Goal: Transaction & Acquisition: Purchase product/service

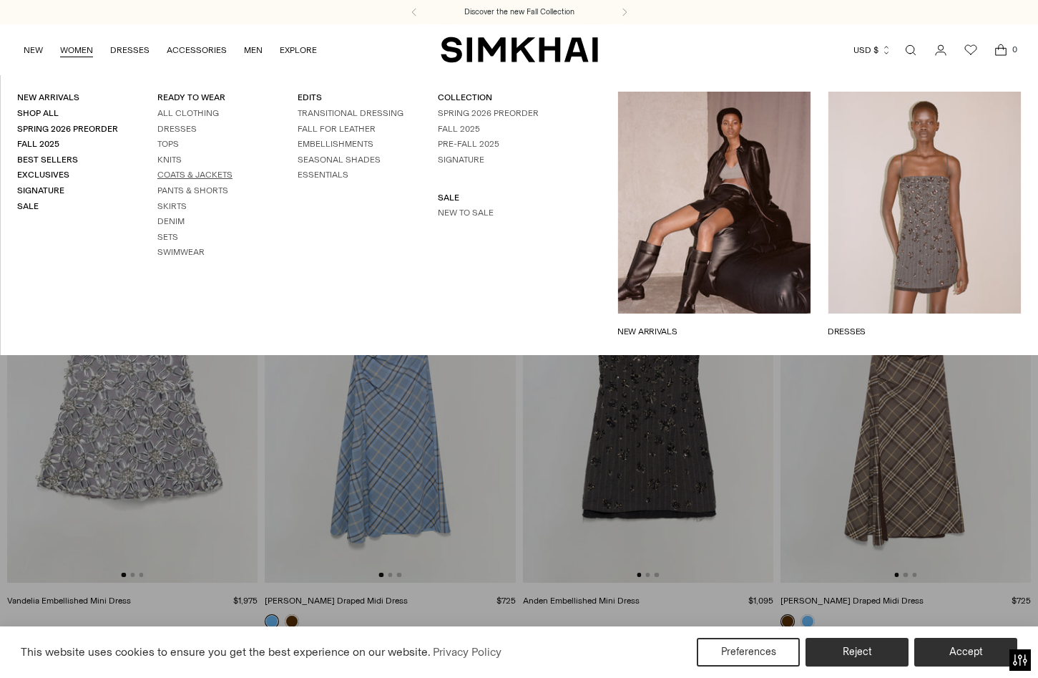
click at [175, 172] on link "Coats & Jackets" at bounding box center [194, 175] width 75 height 10
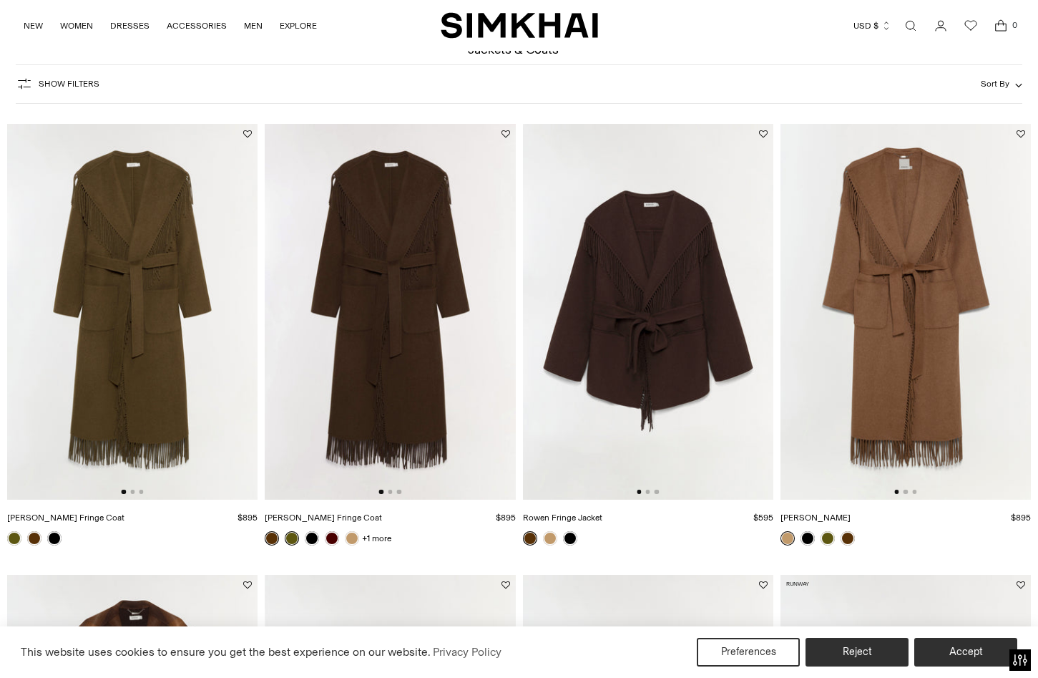
scroll to position [77, 0]
click at [716, 198] on img at bounding box center [648, 311] width 250 height 376
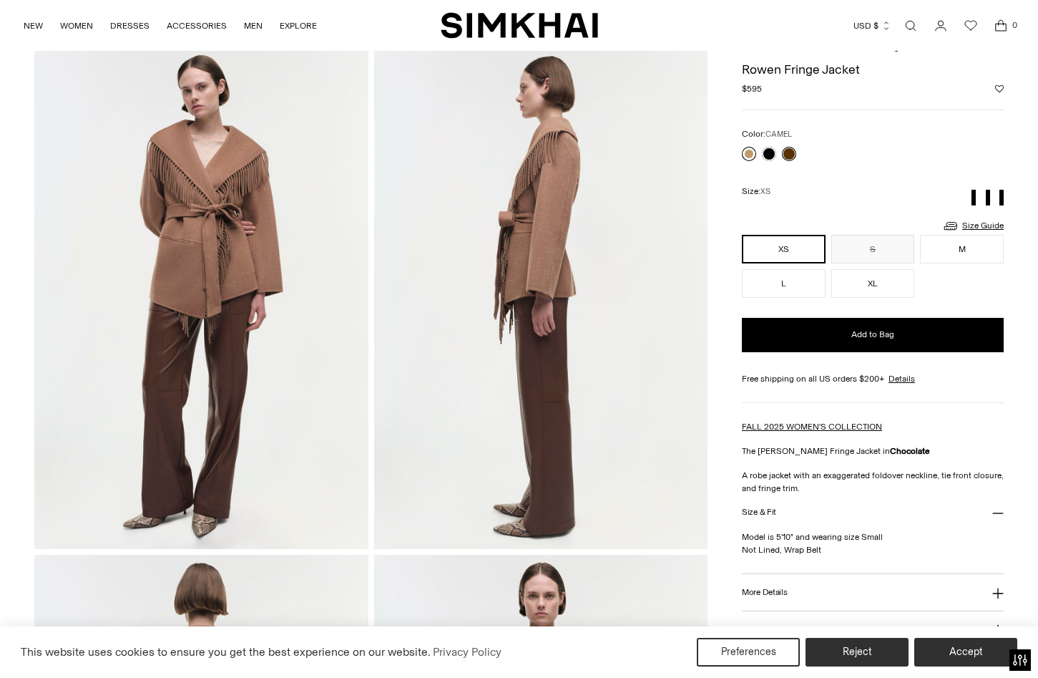
scroll to position [46, 0]
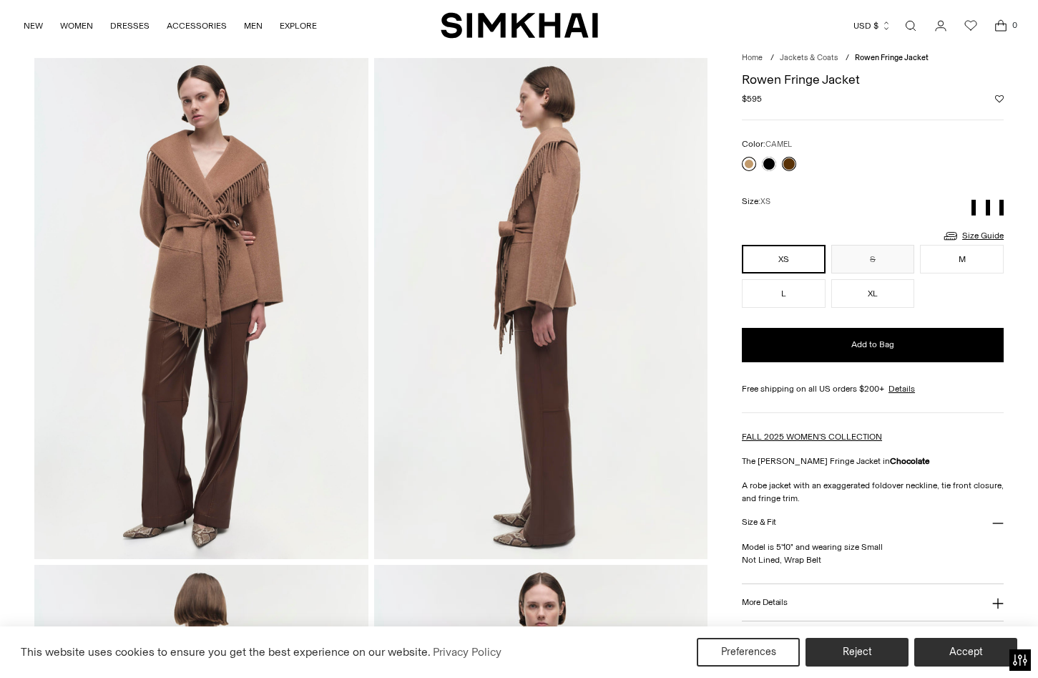
click at [749, 163] on link at bounding box center [749, 164] width 14 height 14
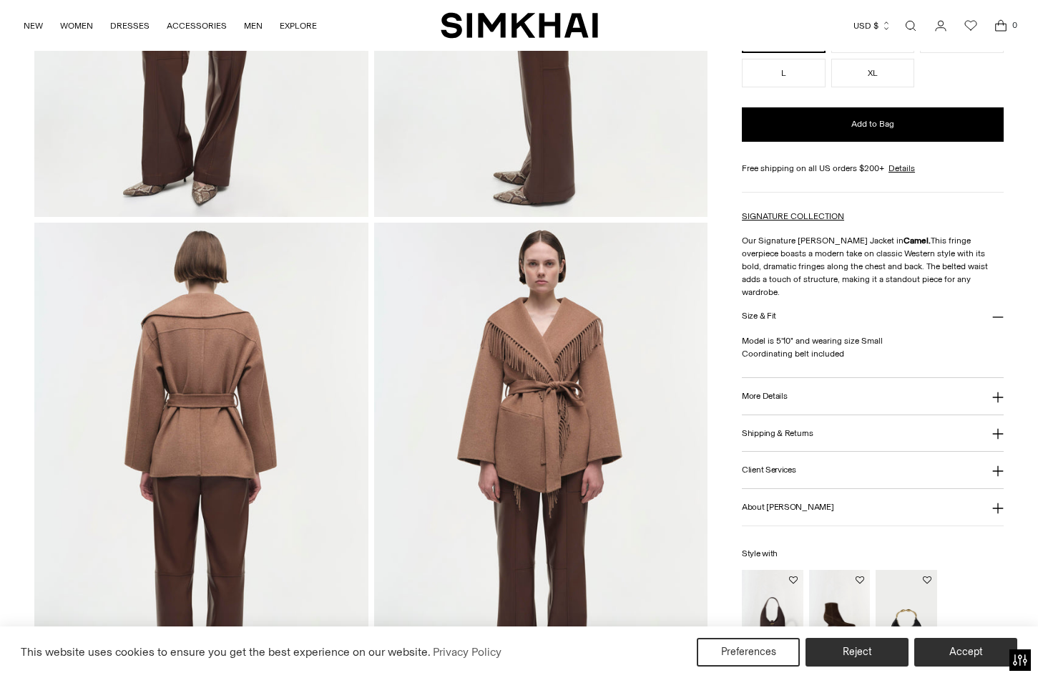
scroll to position [389, 0]
